Goal: Obtain resource: Download file/media

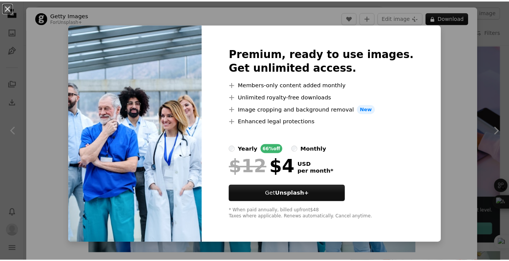
scroll to position [144, 0]
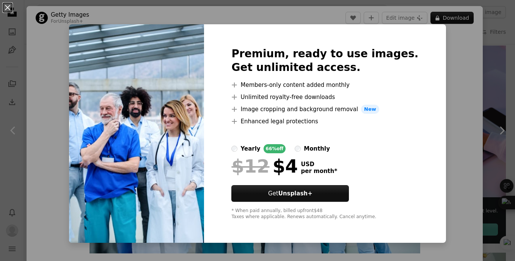
click at [413, 185] on div "Premium, ready to use images. Get unlimited access. A plus sign Members-only co…" at bounding box center [325, 133] width 242 height 218
drag, startPoint x: 4, startPoint y: 81, endPoint x: 11, endPoint y: 12, distance: 69.4
click at [11, 12] on div "An X shape Premium, ready to use images. Get unlimited access. A plus sign Memb…" at bounding box center [257, 130] width 515 height 261
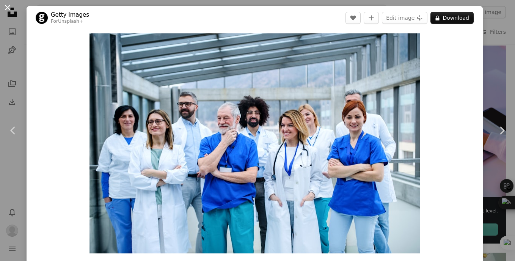
click at [11, 12] on button "An X shape" at bounding box center [7, 7] width 9 height 9
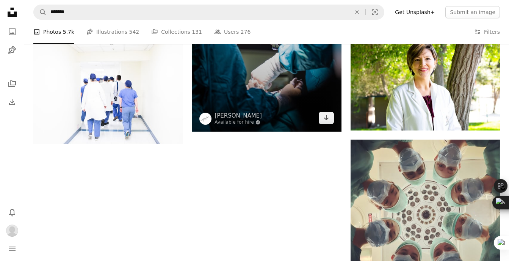
scroll to position [928, 0]
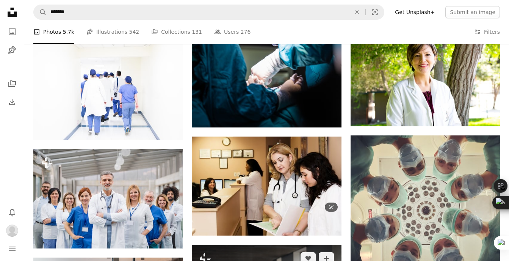
drag, startPoint x: 241, startPoint y: 181, endPoint x: 205, endPoint y: 167, distance: 39.0
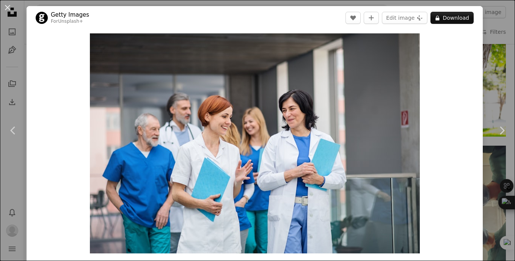
click at [487, 47] on div "An X shape Chevron left Chevron right Getty Images For Unsplash+ A heart A plus…" at bounding box center [257, 130] width 515 height 261
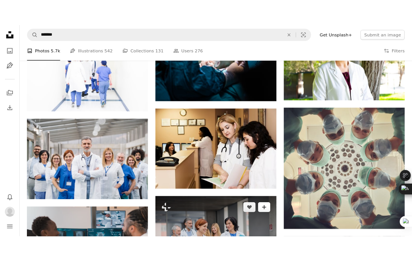
scroll to position [807, 0]
